Goal: Navigation & Orientation: Understand site structure

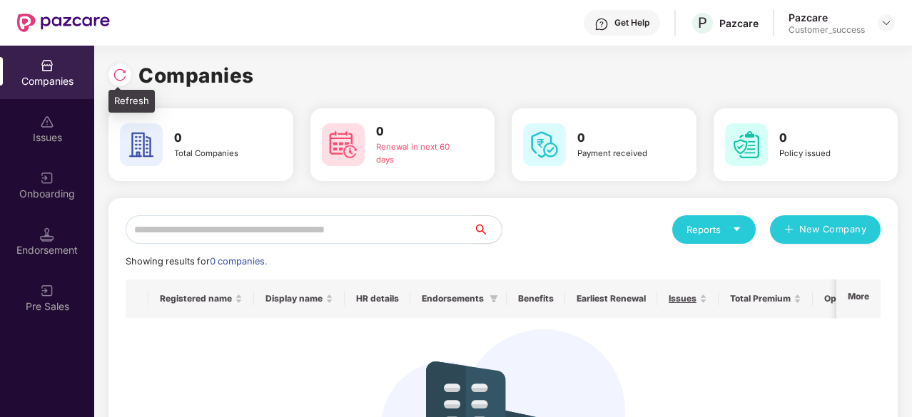
click at [116, 76] on img at bounding box center [120, 75] width 14 height 14
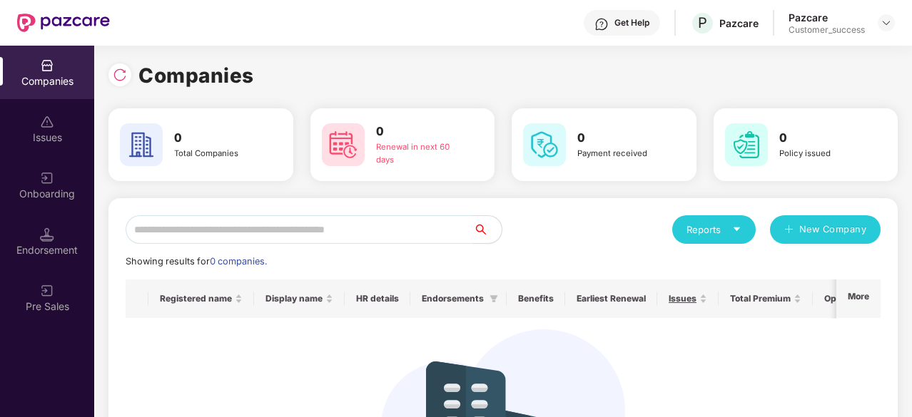
click at [108, 76] on div "Companies 0 Total Companies 0 Renewal in next 60 days 0 Payment received 0 Poli…" at bounding box center [503, 232] width 818 height 372
click at [57, 163] on div "Onboarding" at bounding box center [47, 185] width 94 height 54
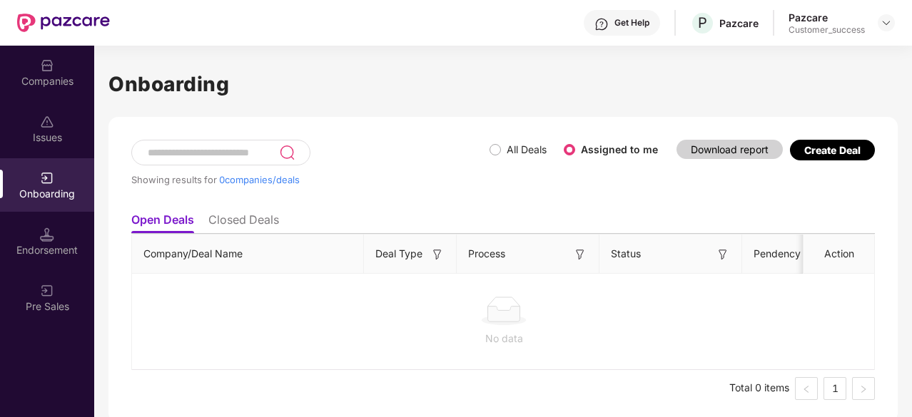
click at [253, 223] on li "Closed Deals" at bounding box center [243, 223] width 71 height 21
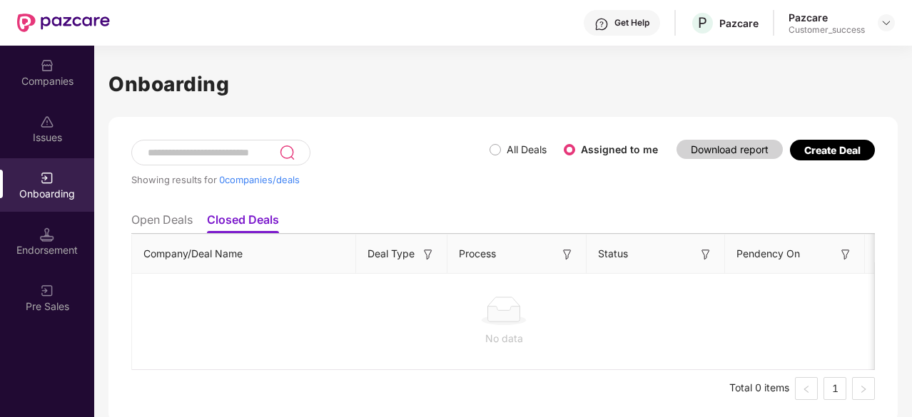
click at [164, 232] on li "Open Deals" at bounding box center [161, 223] width 61 height 21
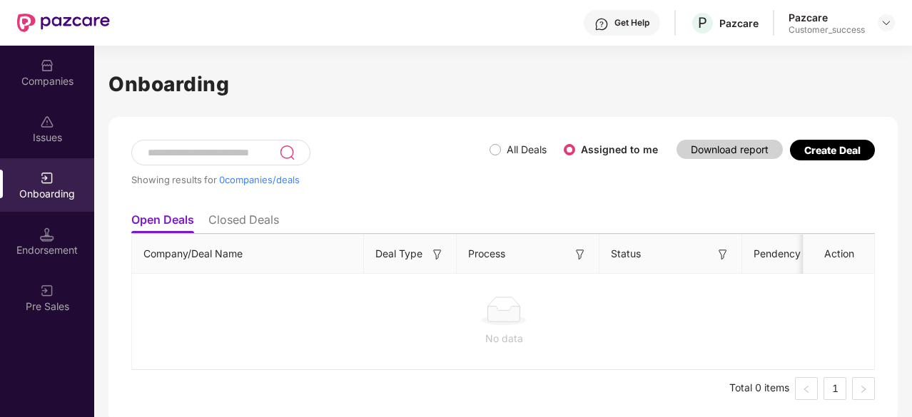
click at [64, 75] on div "Companies" at bounding box center [47, 81] width 94 height 14
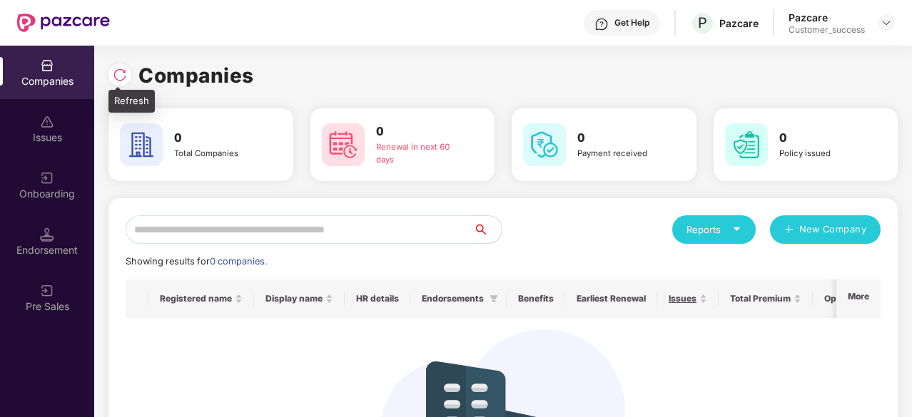
click at [120, 68] on img at bounding box center [120, 75] width 14 height 14
click at [123, 73] on img at bounding box center [120, 75] width 14 height 14
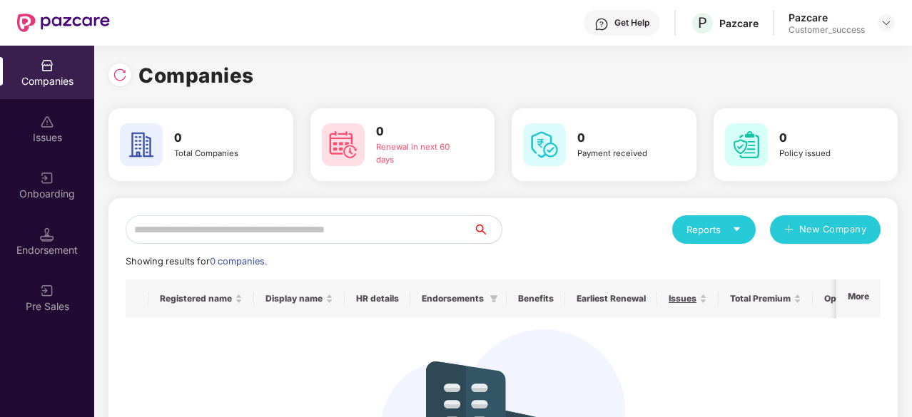
scroll to position [158, 0]
